Goal: Information Seeking & Learning: Learn about a topic

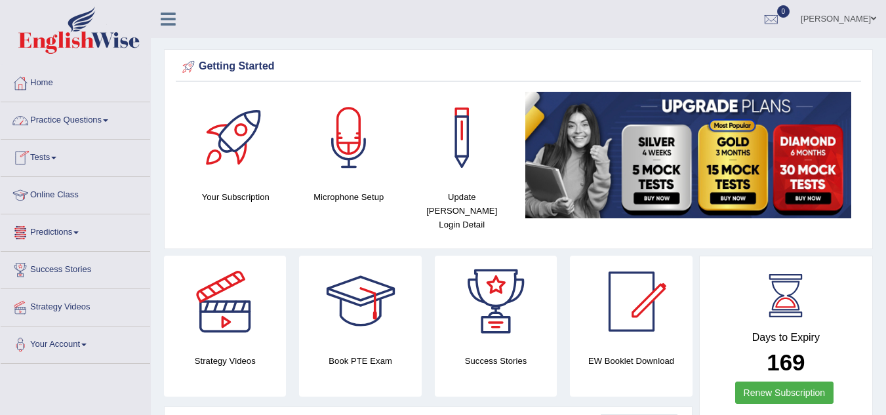
click at [64, 190] on link "Online Class" at bounding box center [76, 193] width 150 height 33
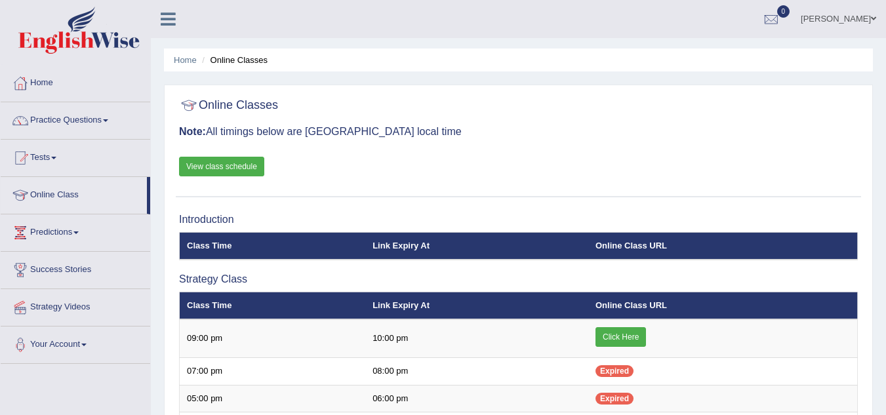
scroll to position [88, 0]
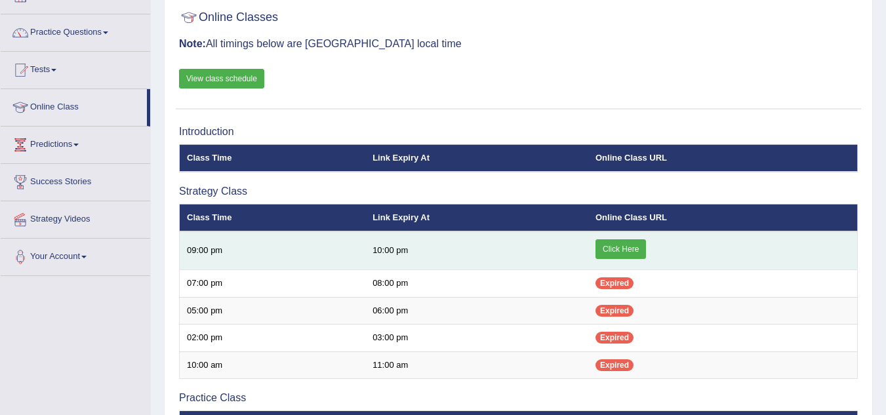
click at [630, 240] on link "Click Here" at bounding box center [621, 249] width 51 height 20
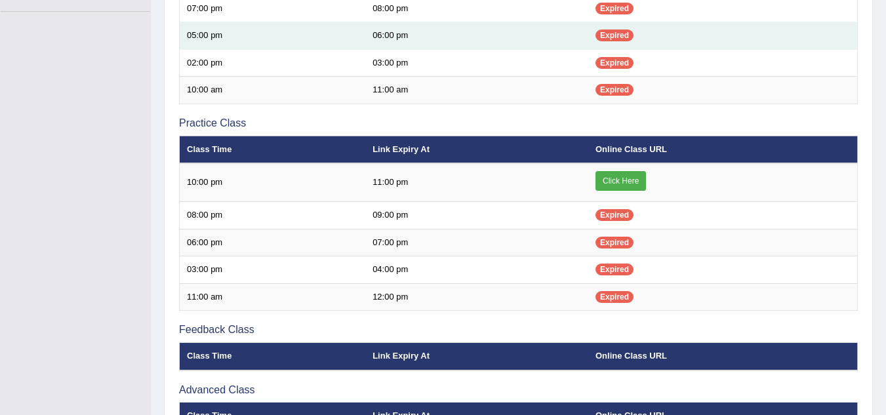
scroll to position [258, 0]
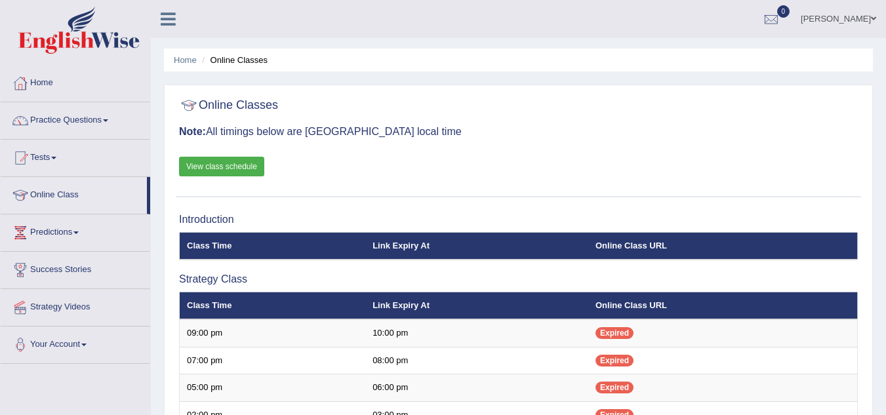
click at [106, 123] on link "Practice Questions" at bounding box center [76, 118] width 150 height 33
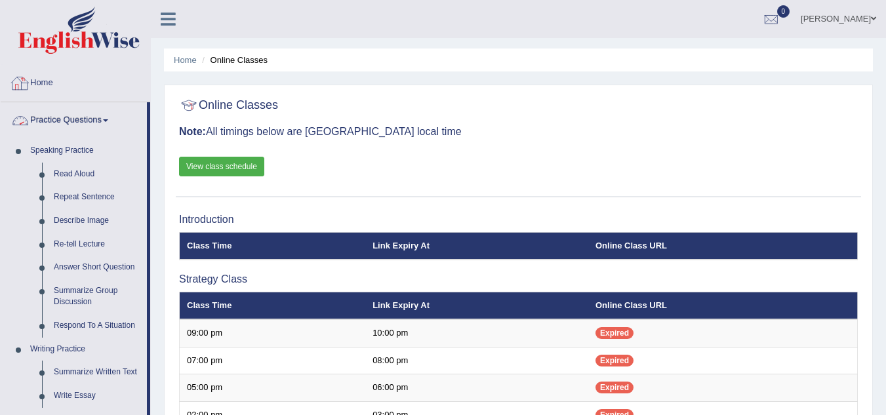
click at [102, 121] on link "Practice Questions" at bounding box center [74, 118] width 146 height 33
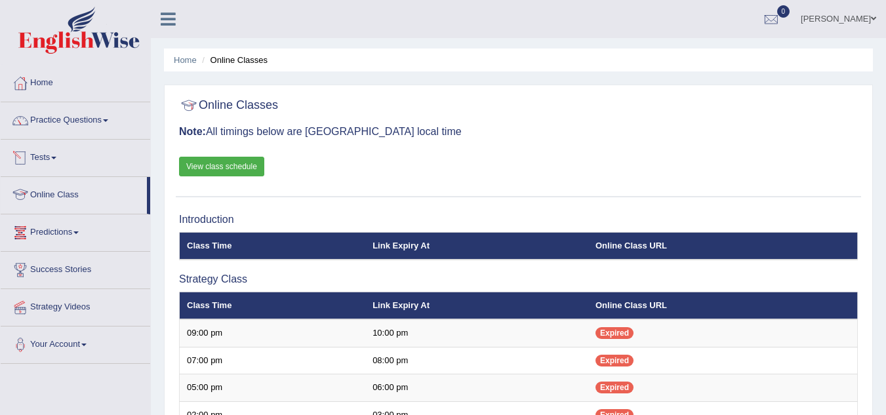
click at [55, 189] on link "Online Class" at bounding box center [74, 193] width 146 height 33
click at [245, 170] on link "View class schedule" at bounding box center [221, 167] width 85 height 20
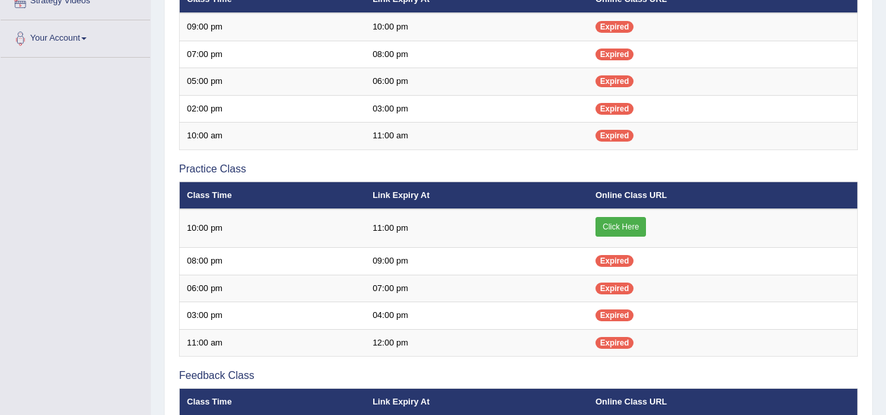
scroll to position [307, 0]
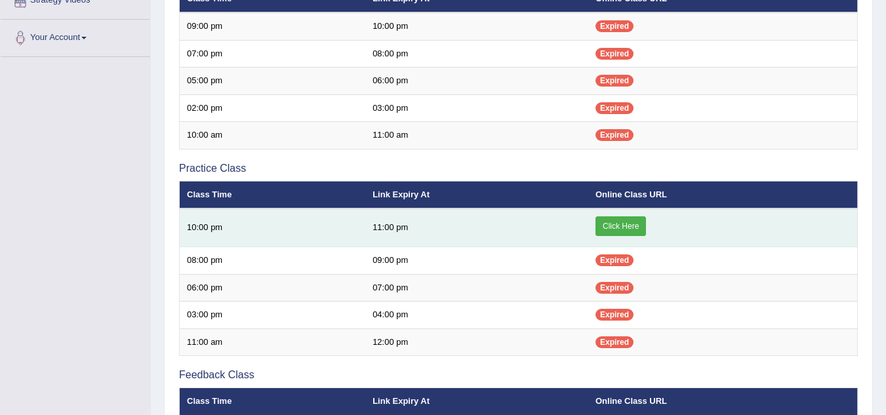
click at [626, 222] on link "Click Here" at bounding box center [621, 226] width 51 height 20
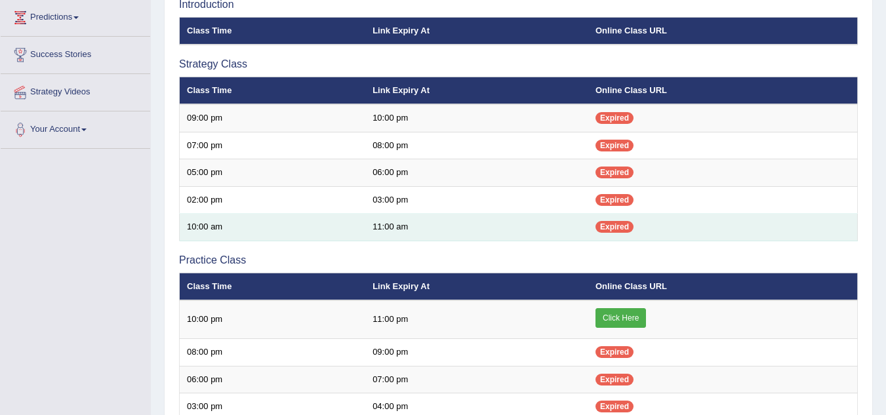
scroll to position [200, 0]
